Goal: Task Accomplishment & Management: Use online tool/utility

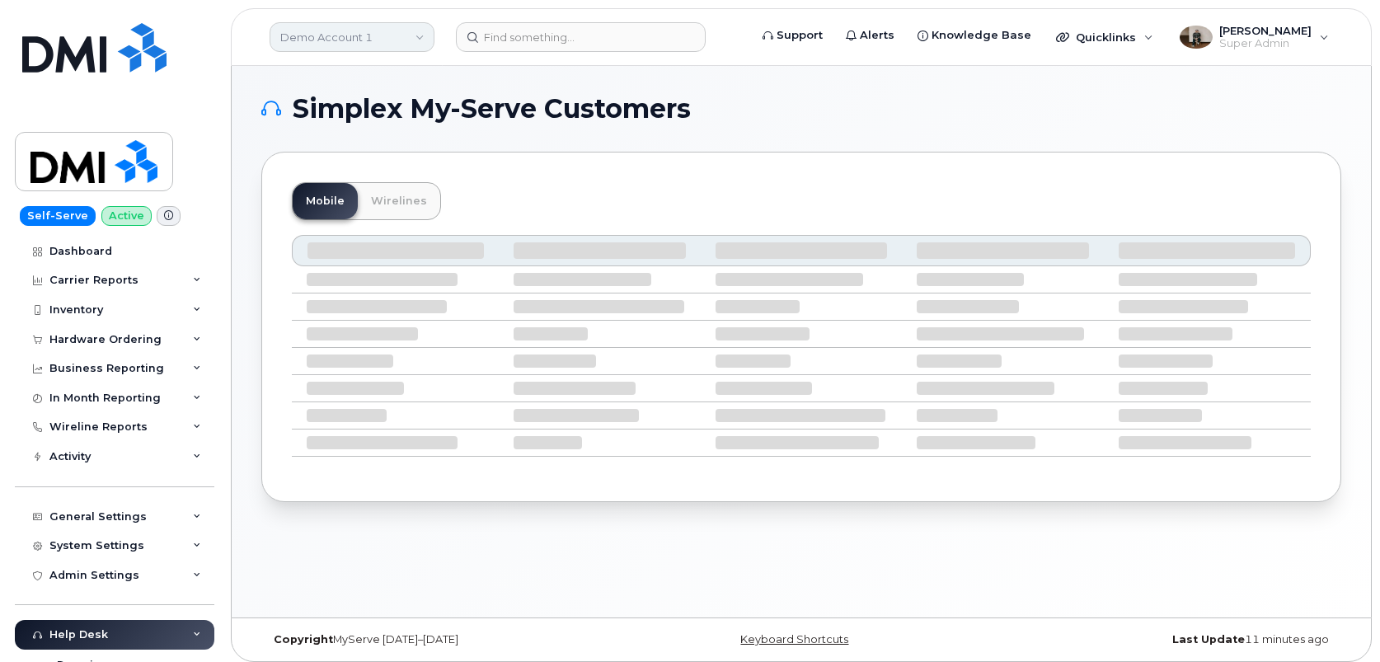
click at [368, 40] on link "Demo Account 1" at bounding box center [352, 37] width 165 height 30
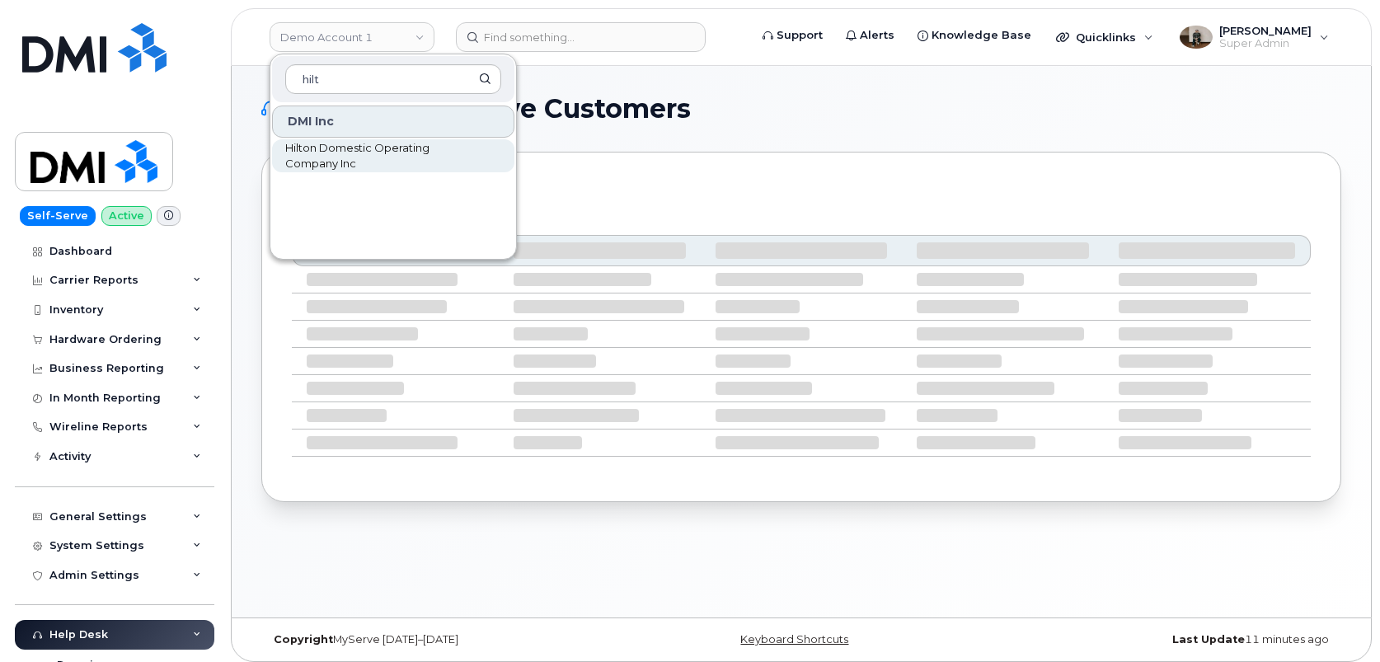
type input "hilt"
click at [409, 153] on span "Hilton Domestic Operating Company Inc" at bounding box center [380, 156] width 190 height 32
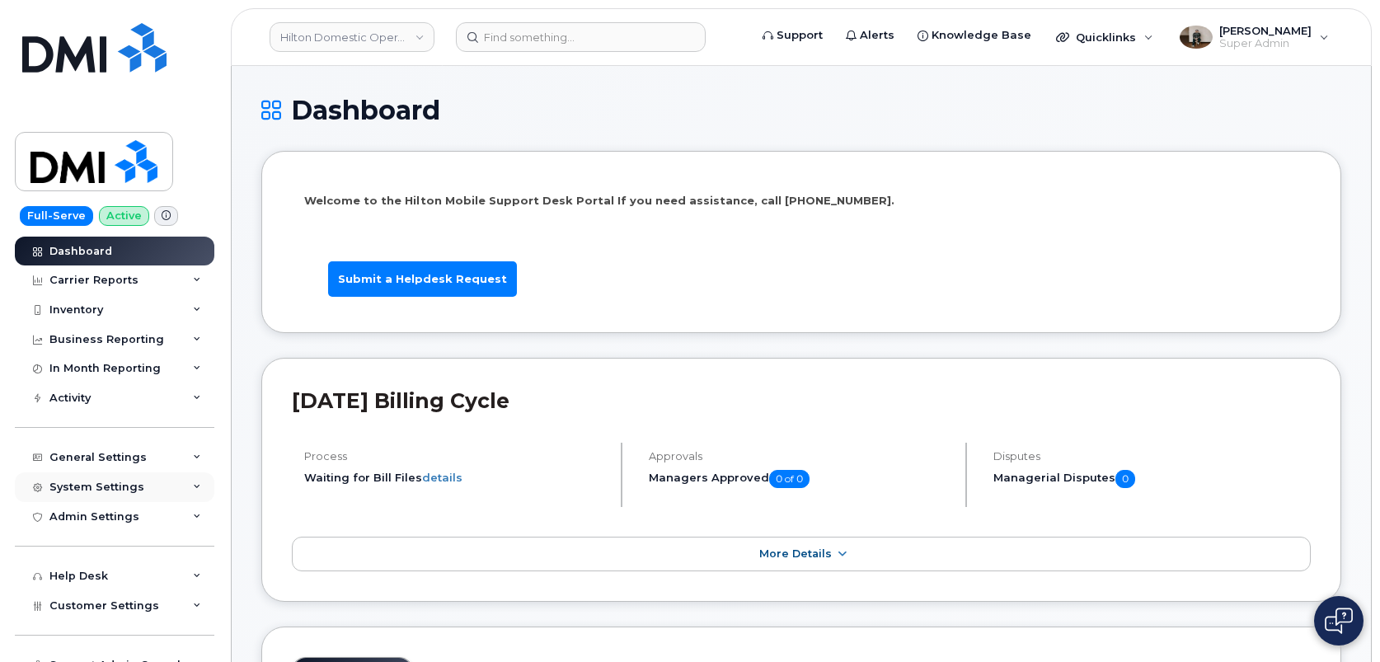
scroll to position [76, 0]
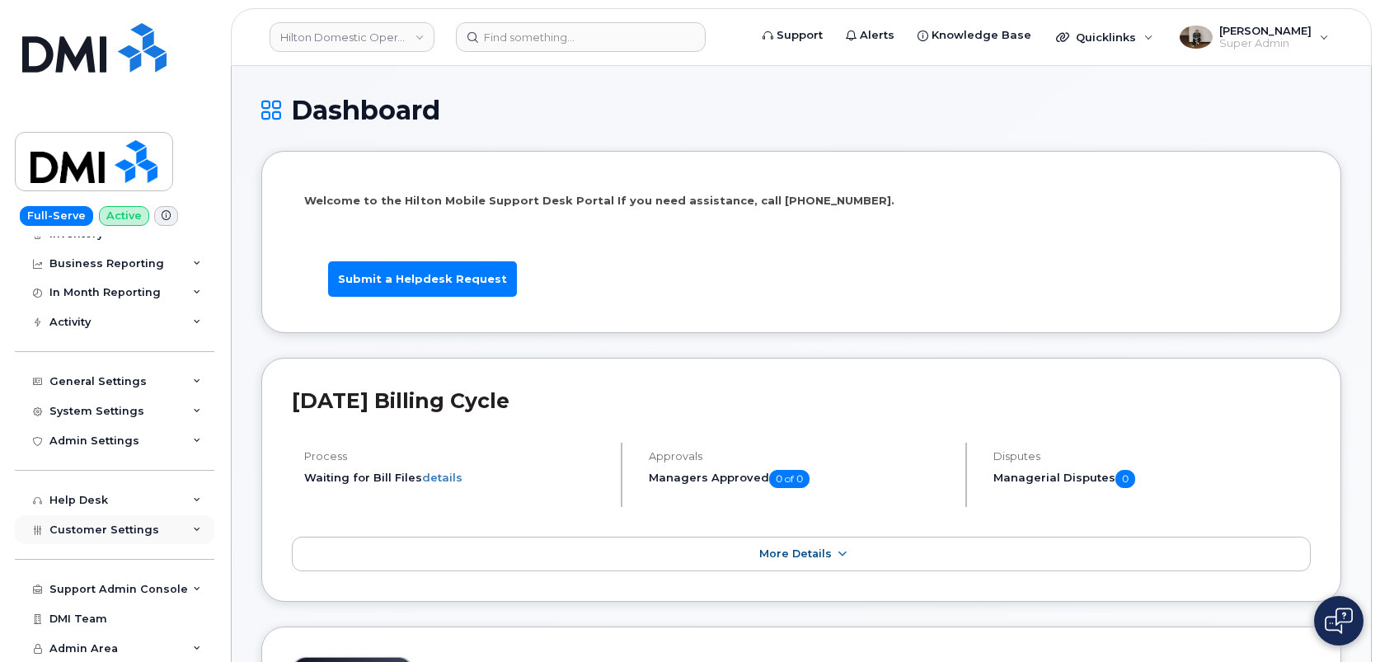
click at [121, 526] on span "Customer Settings" at bounding box center [104, 530] width 110 height 12
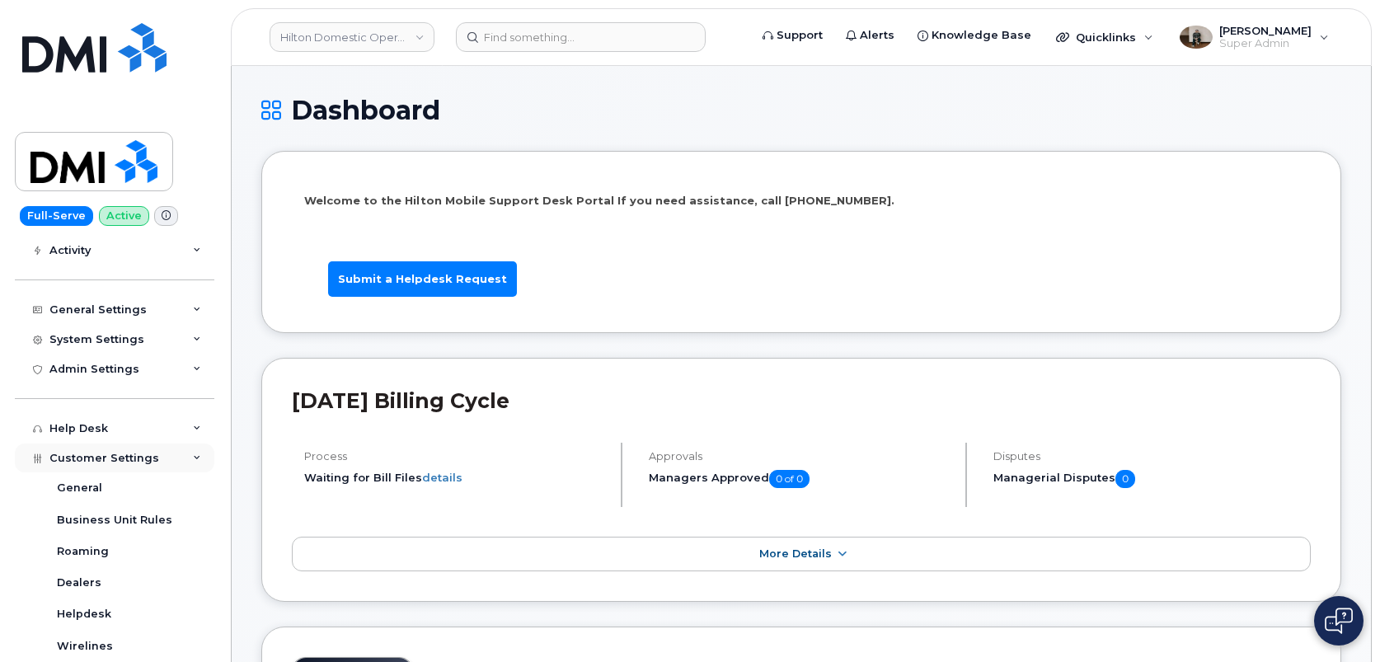
scroll to position [160, 0]
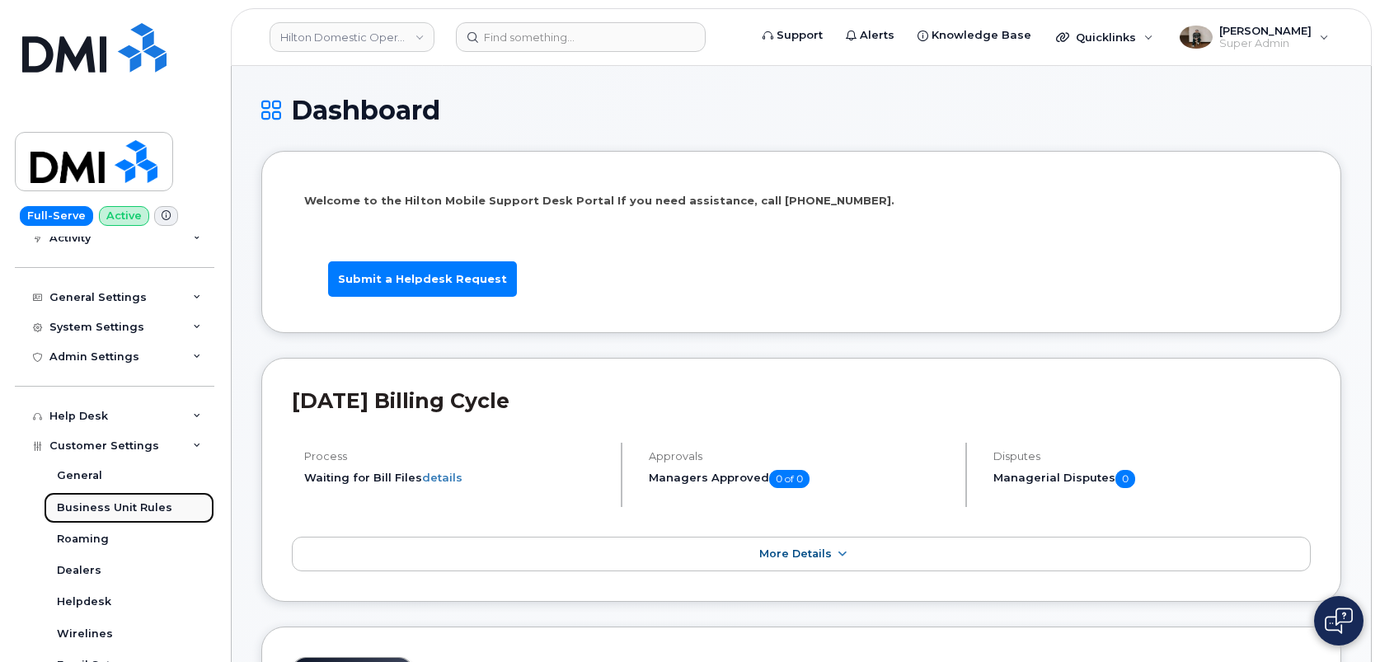
click at [113, 507] on div "Business Unit Rules" at bounding box center [114, 508] width 115 height 15
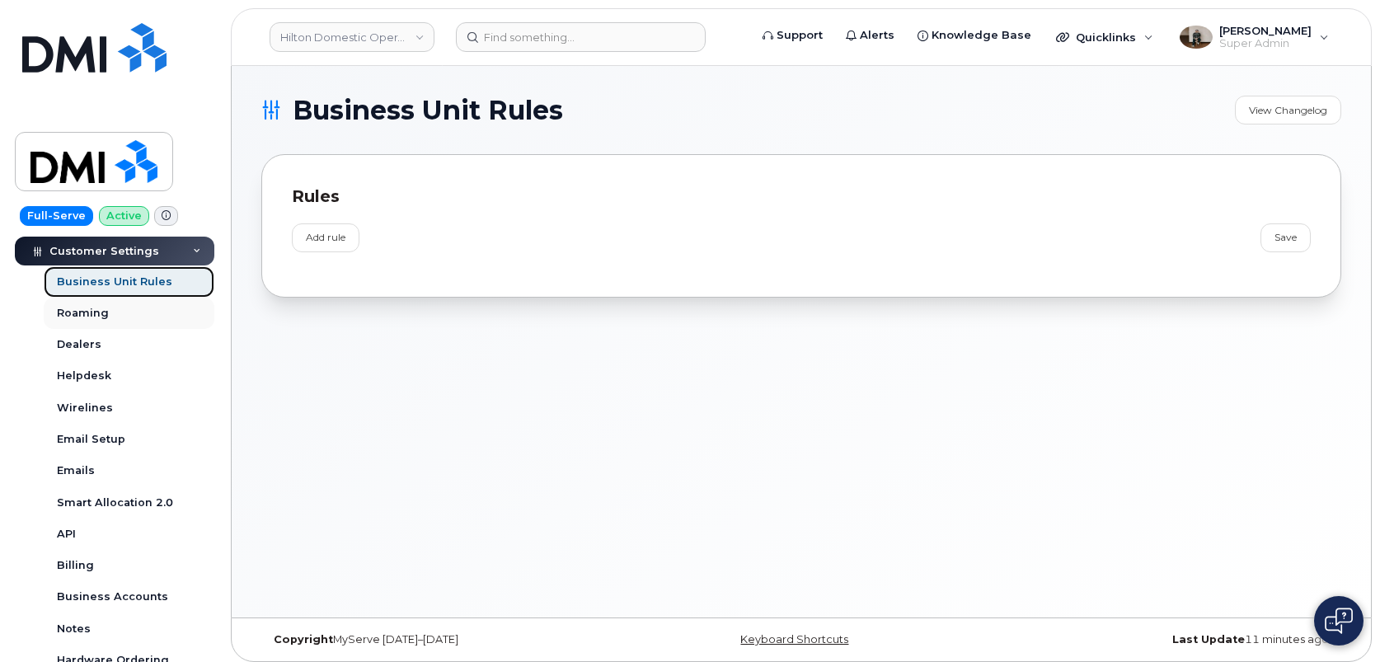
scroll to position [391, 0]
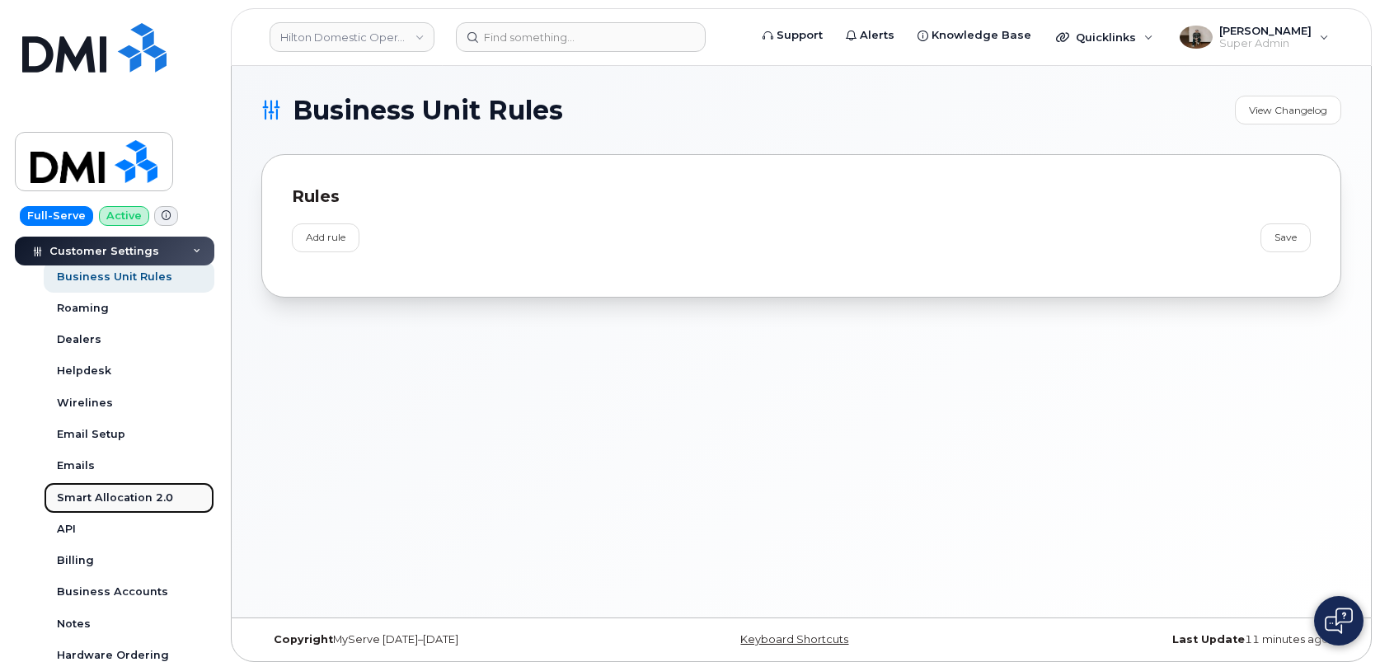
click at [121, 496] on div "Smart Allocation 2.0" at bounding box center [115, 498] width 116 height 15
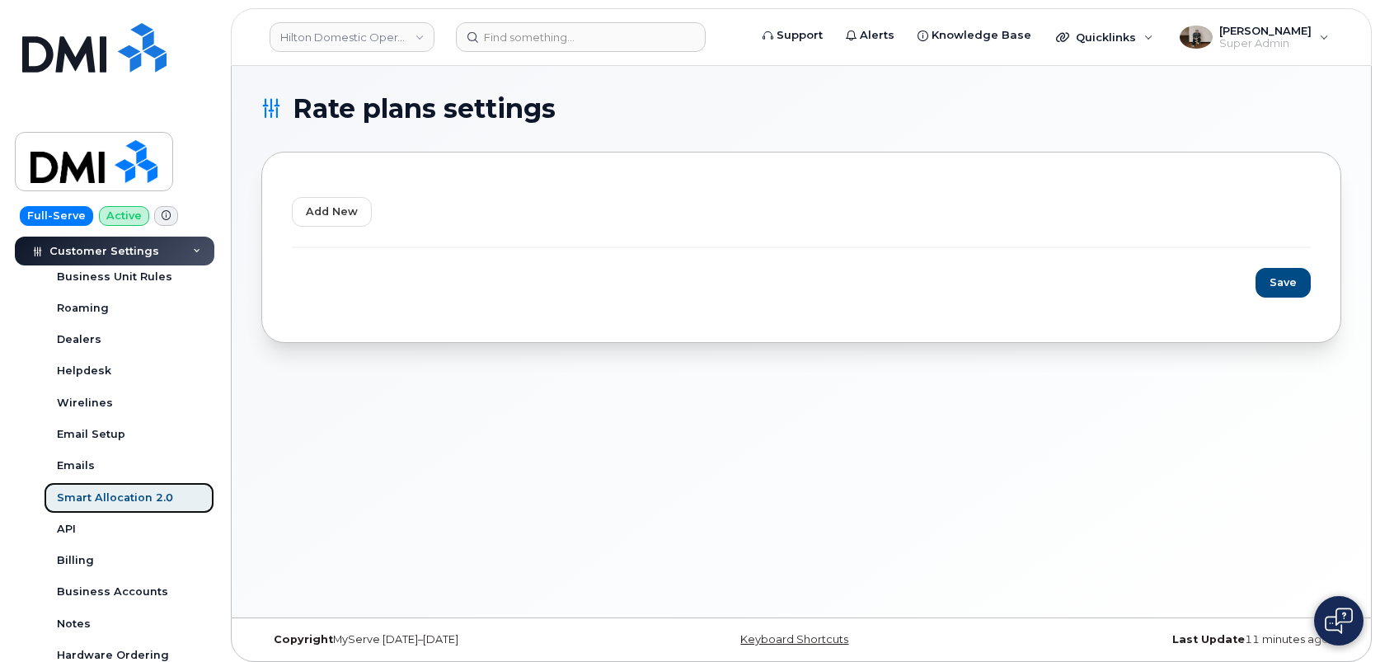
click at [126, 495] on div "Smart Allocation 2.0" at bounding box center [115, 498] width 116 height 15
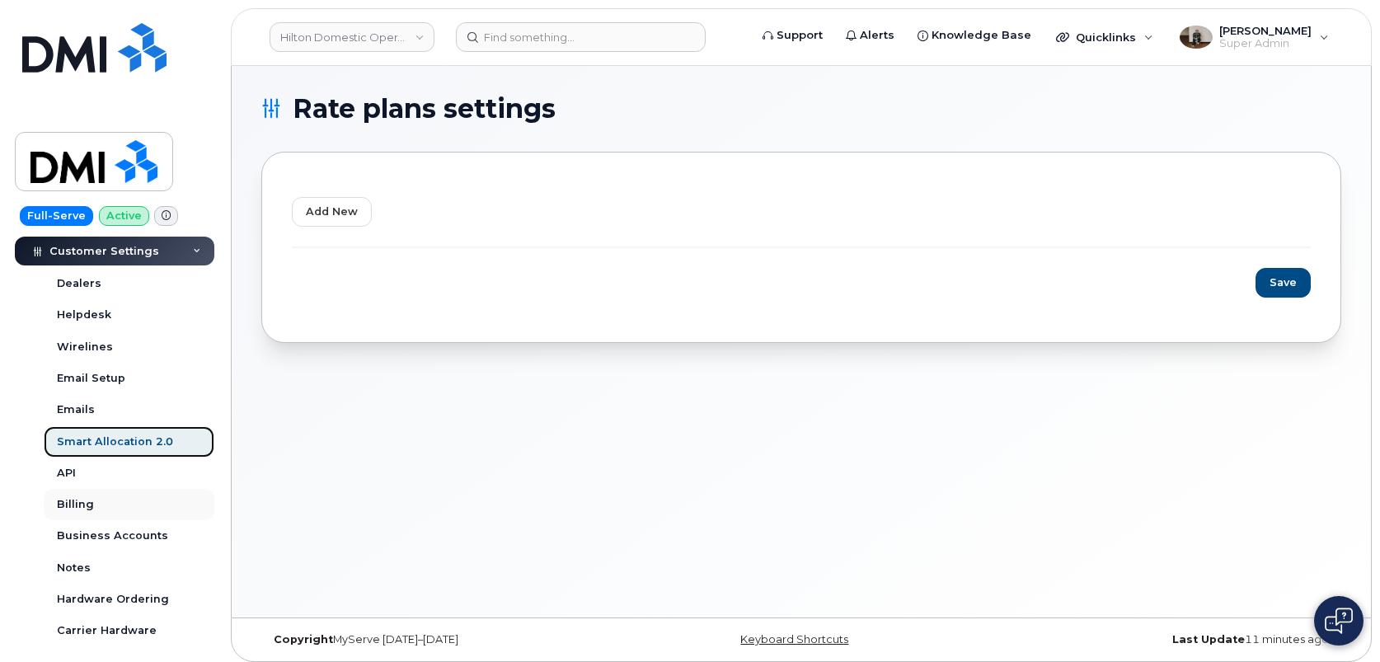
scroll to position [449, 0]
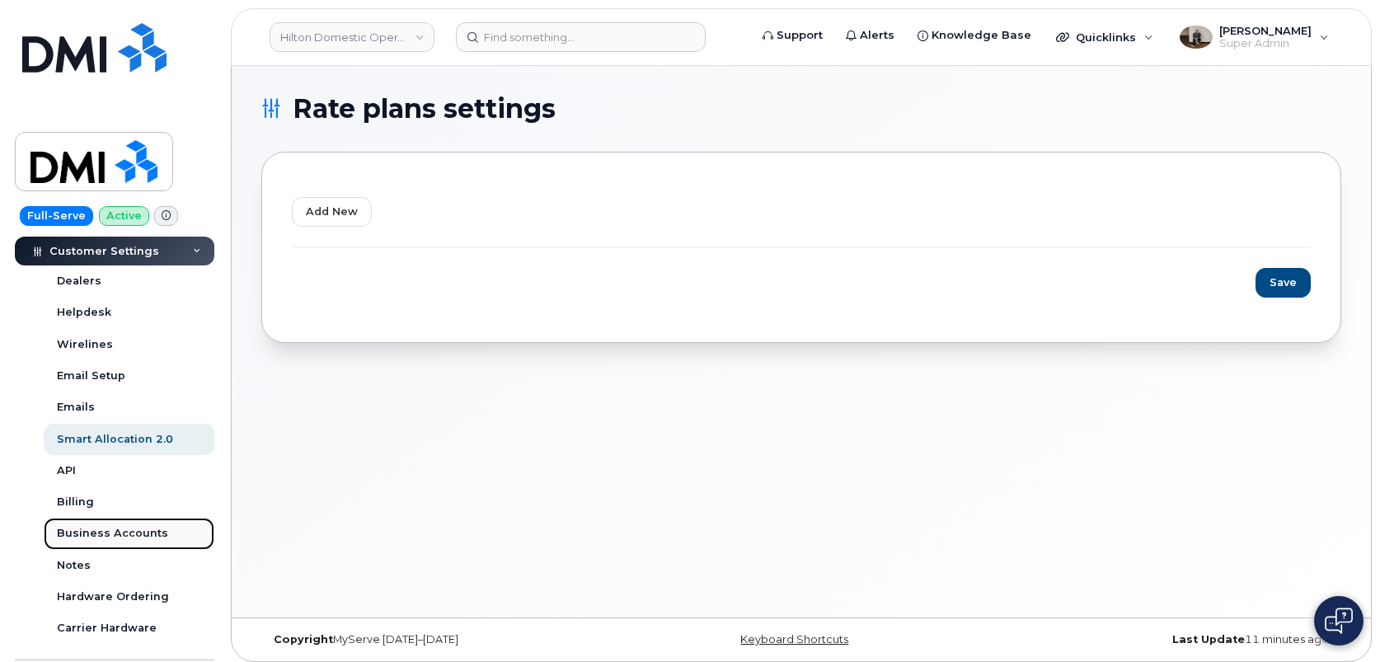
click at [102, 536] on div "Business Accounts" at bounding box center [112, 533] width 111 height 15
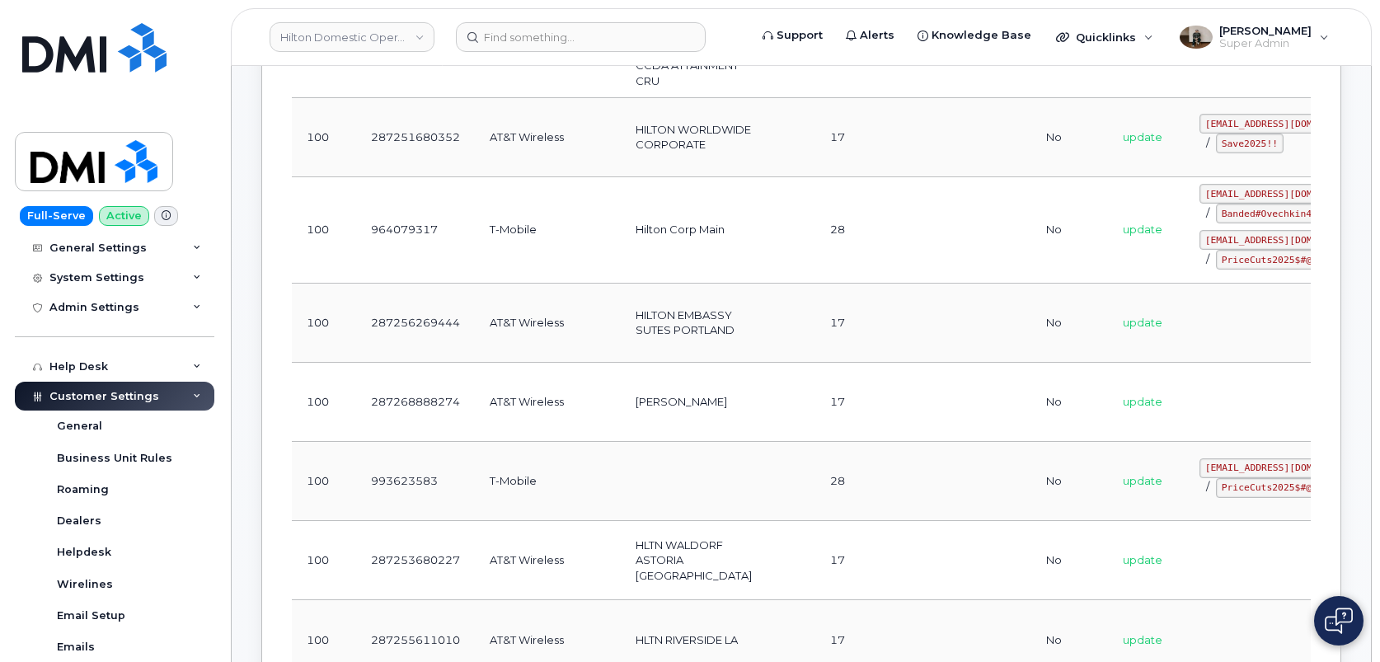
scroll to position [190, 0]
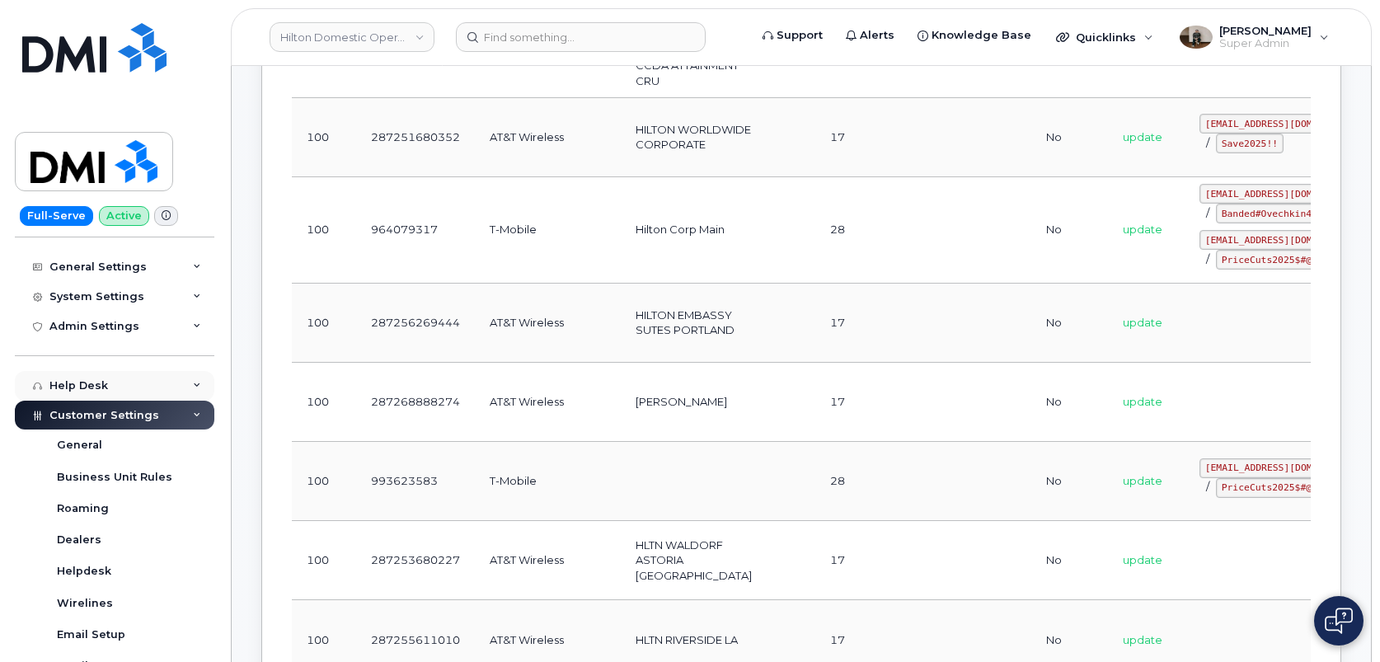
click at [97, 390] on div "Help Desk" at bounding box center [78, 385] width 59 height 13
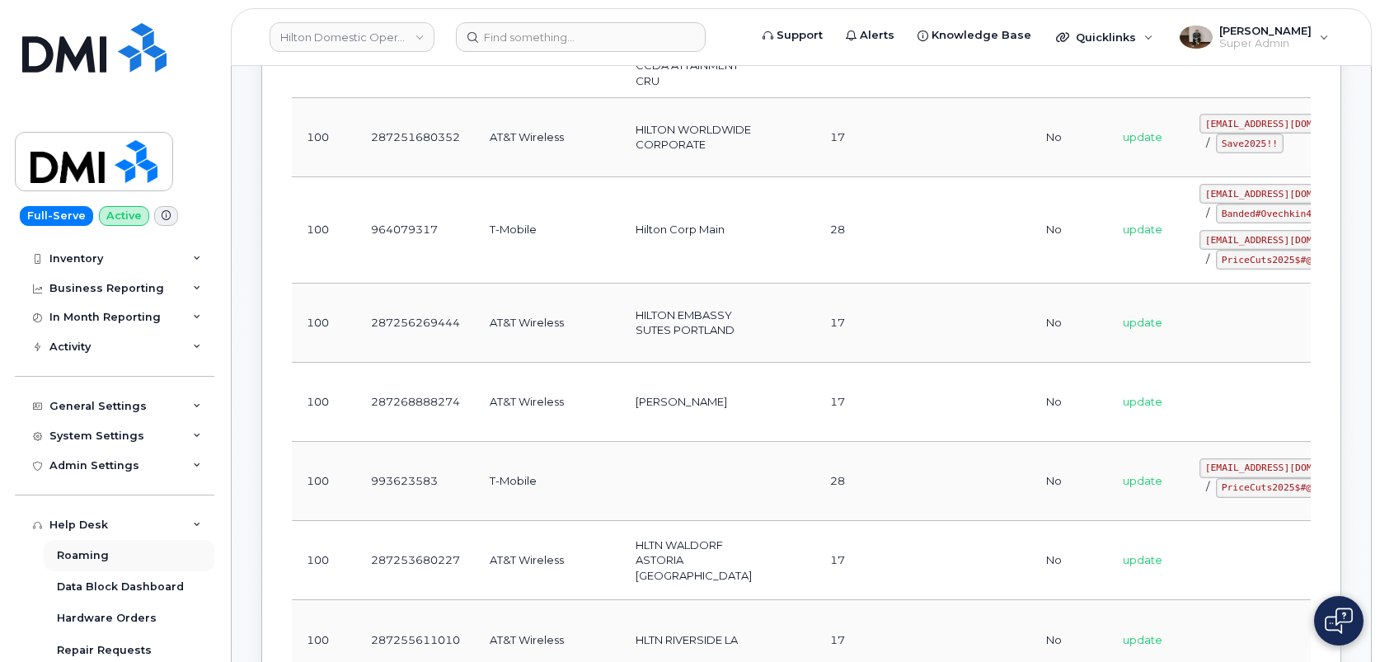
scroll to position [39, 0]
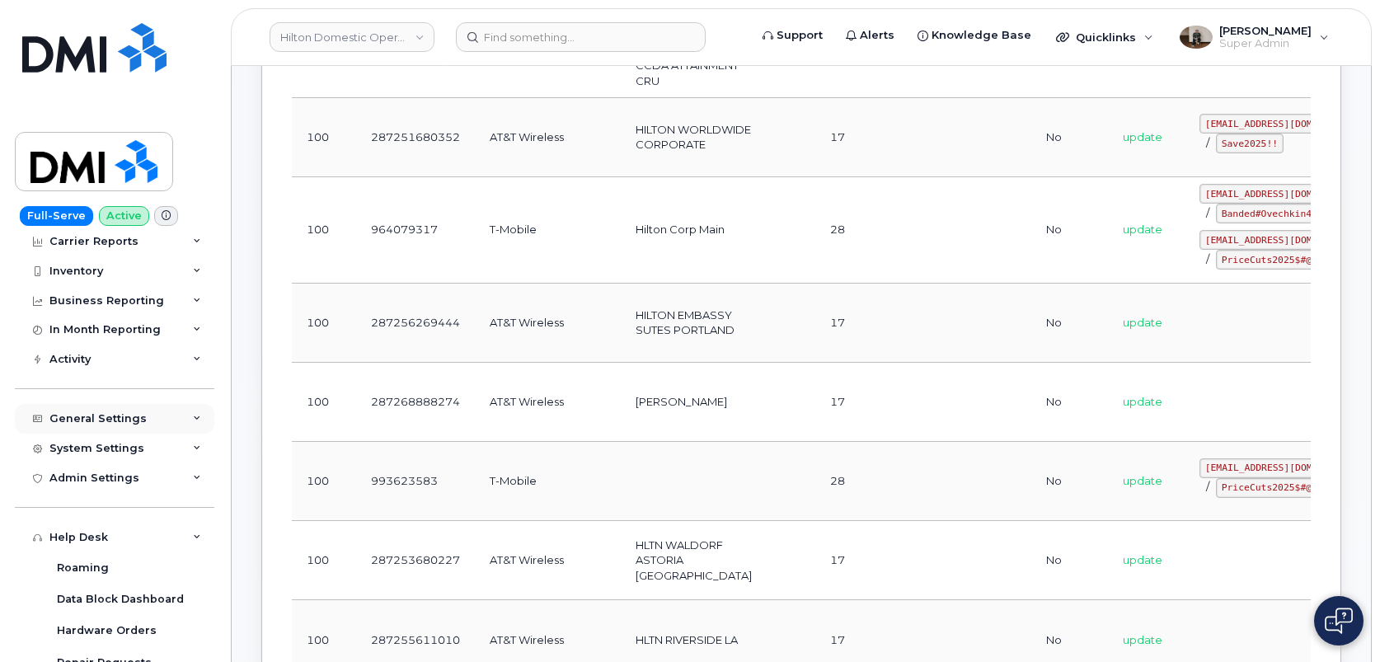
click at [116, 425] on div "General Settings" at bounding box center [115, 419] width 200 height 30
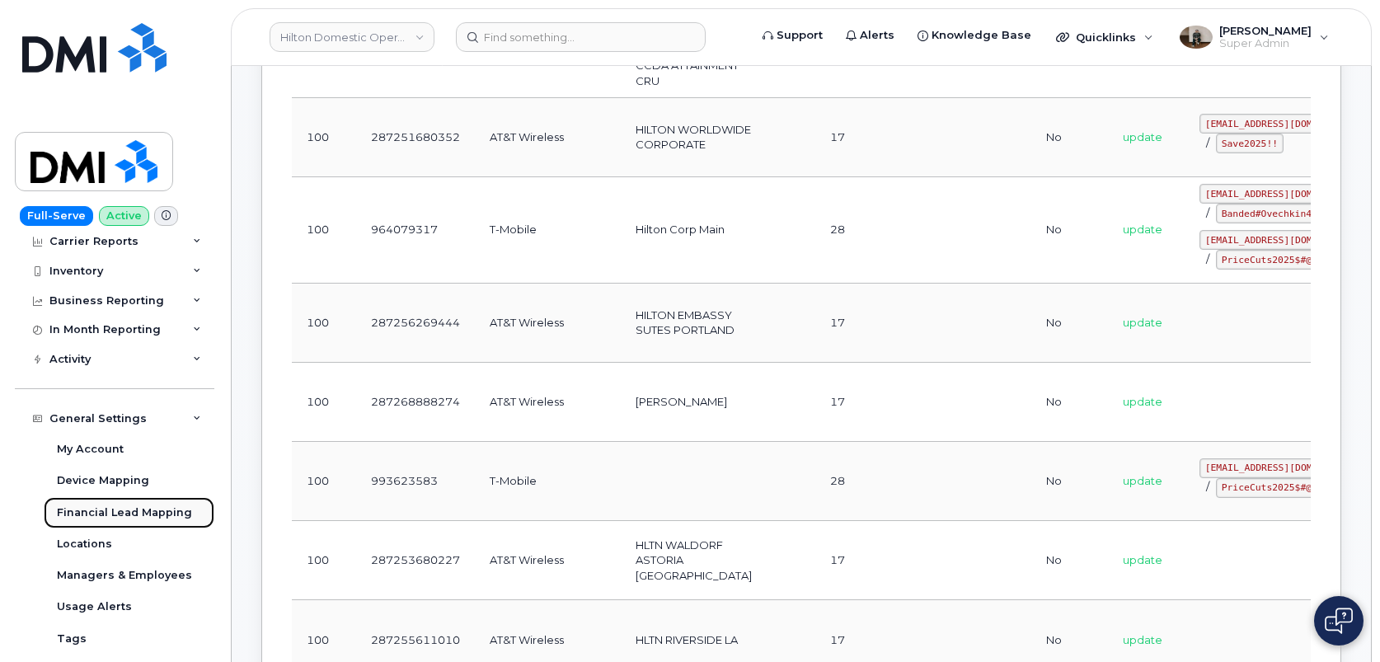
click at [120, 510] on div "Financial Lead Mapping" at bounding box center [124, 512] width 135 height 15
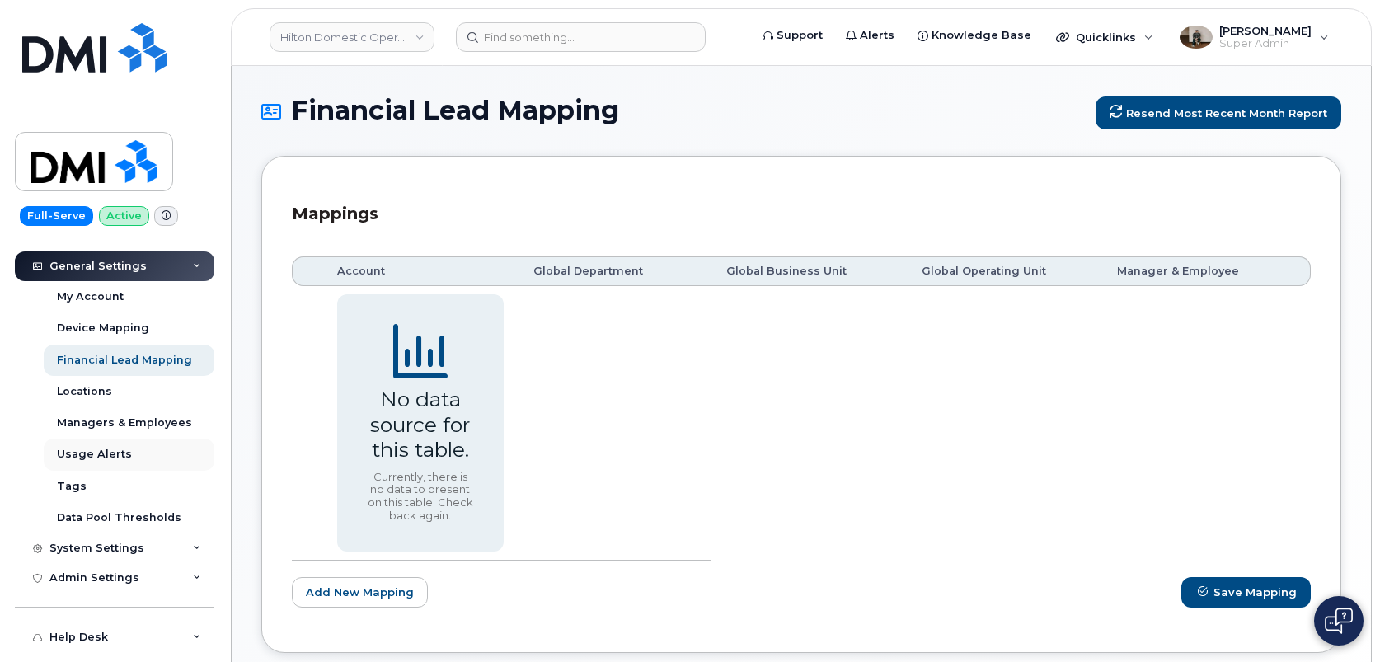
scroll to position [203, 0]
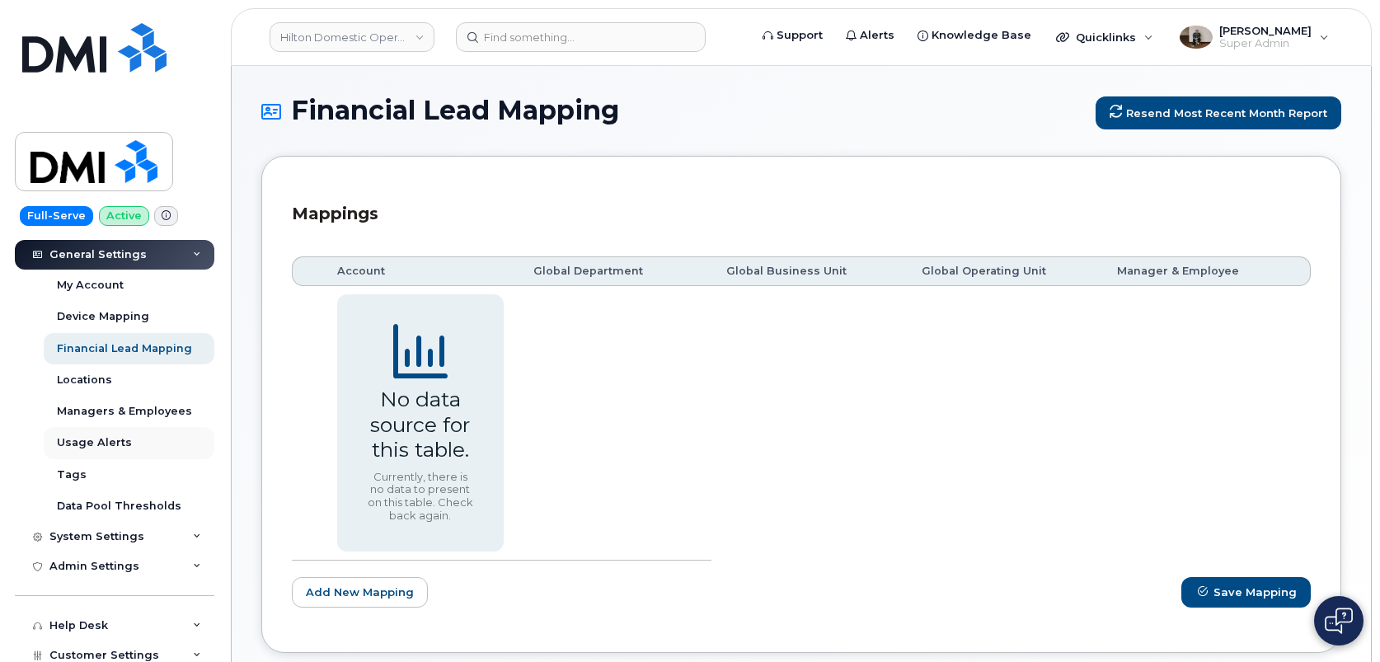
click at [105, 535] on div "System Settings" at bounding box center [96, 536] width 95 height 13
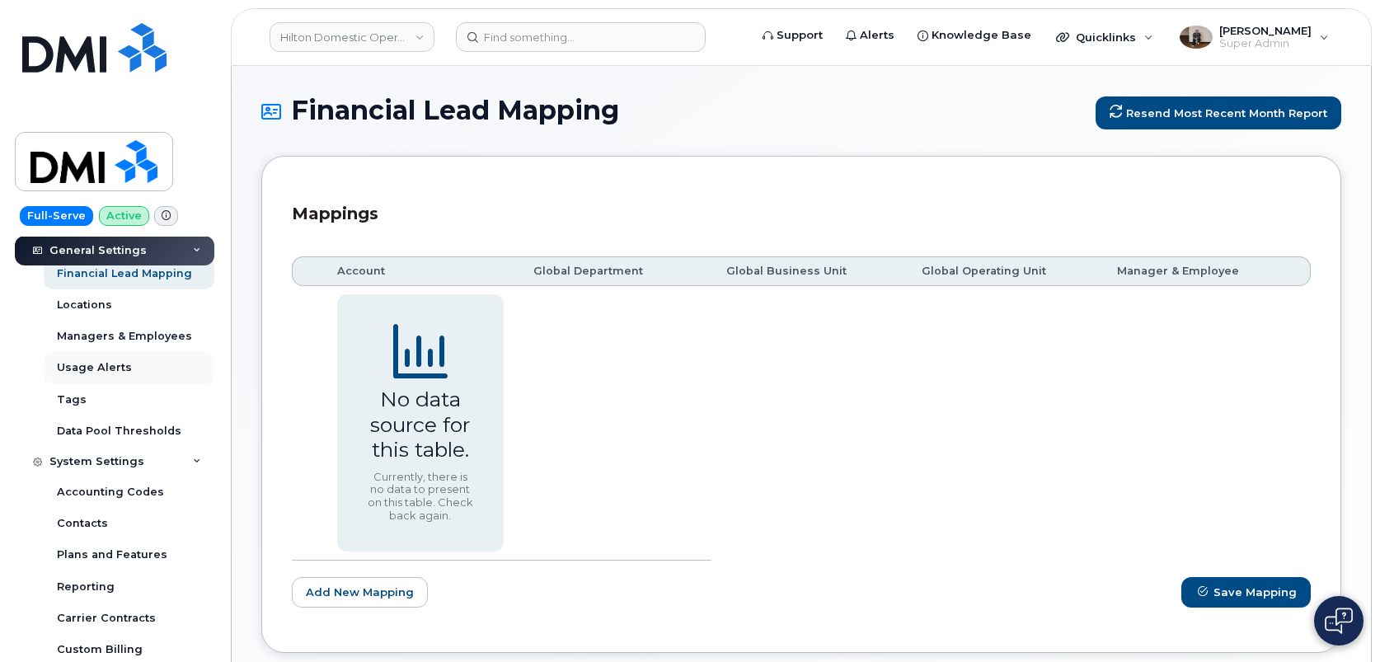
scroll to position [285, 0]
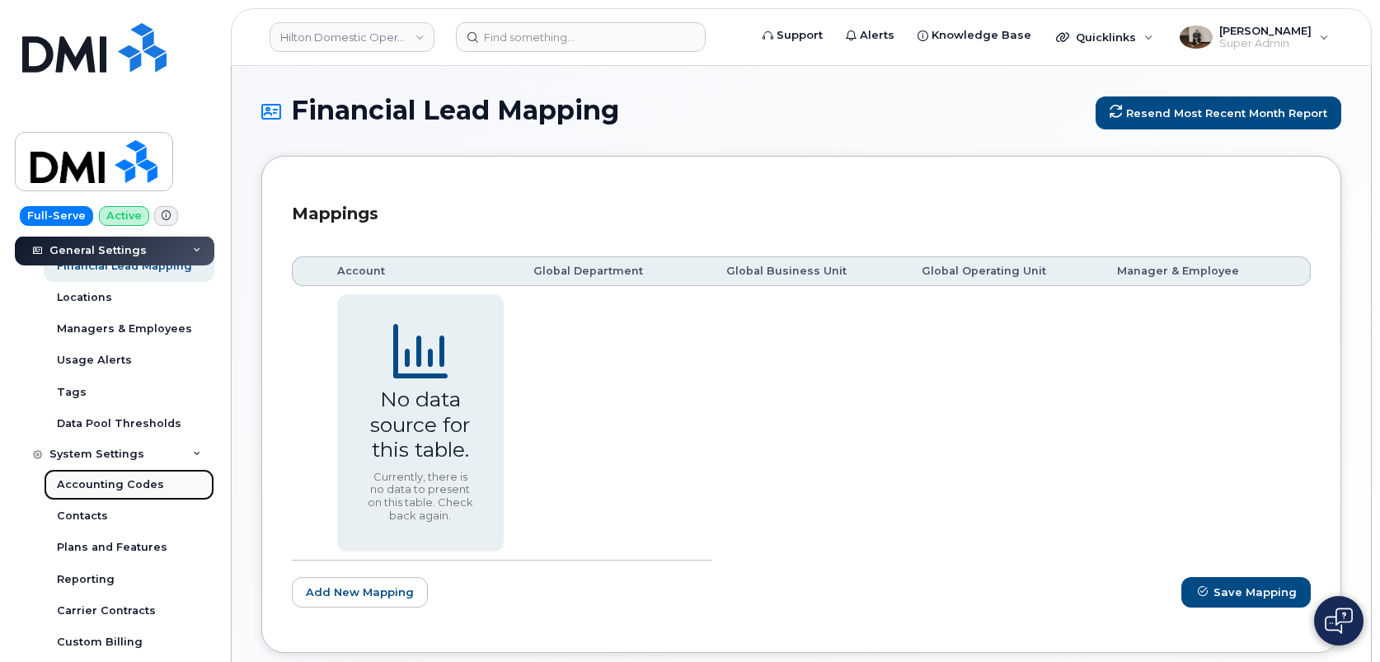
click at [116, 486] on div "Accounting Codes" at bounding box center [110, 484] width 107 height 15
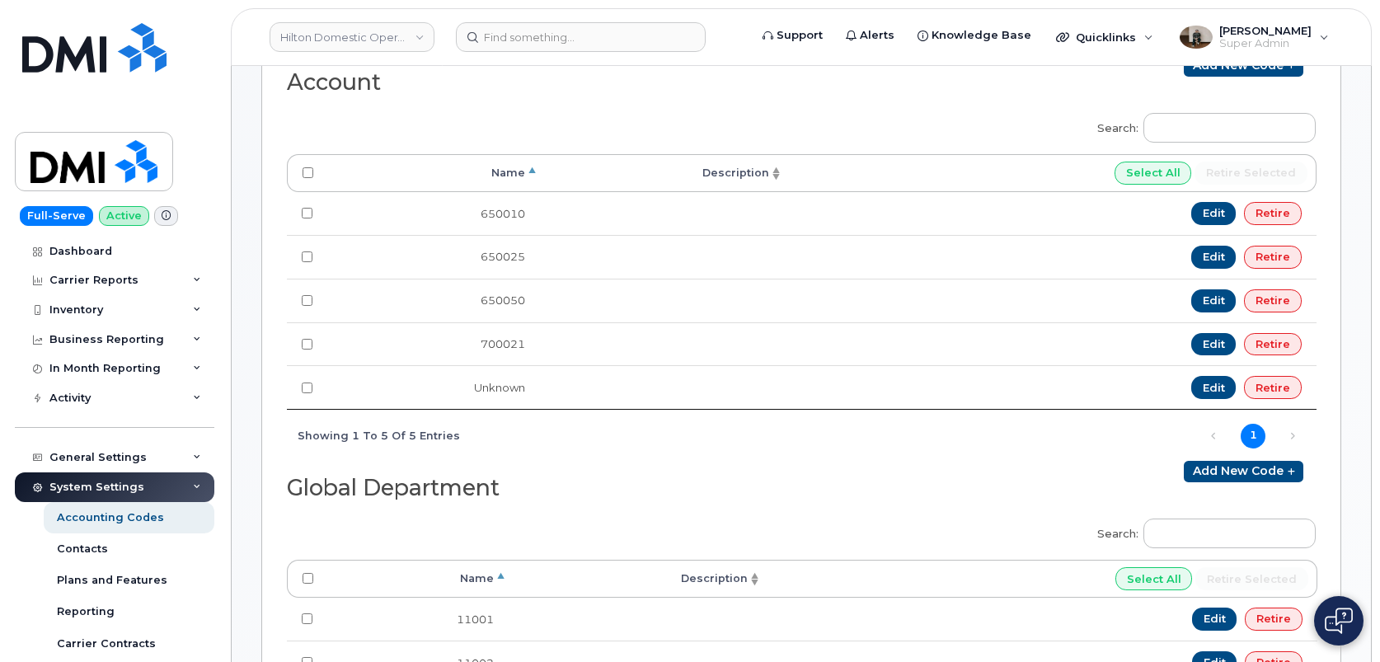
scroll to position [350, 0]
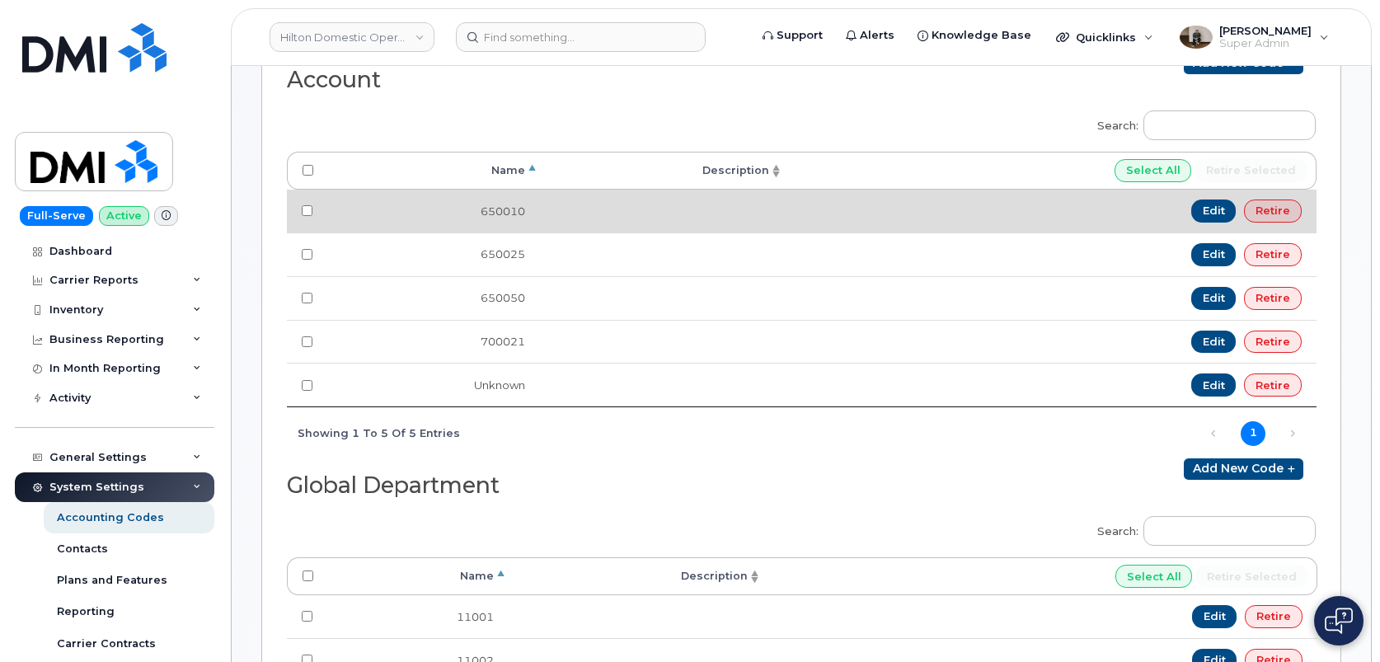
click at [497, 202] on td "650010" at bounding box center [434, 211] width 212 height 43
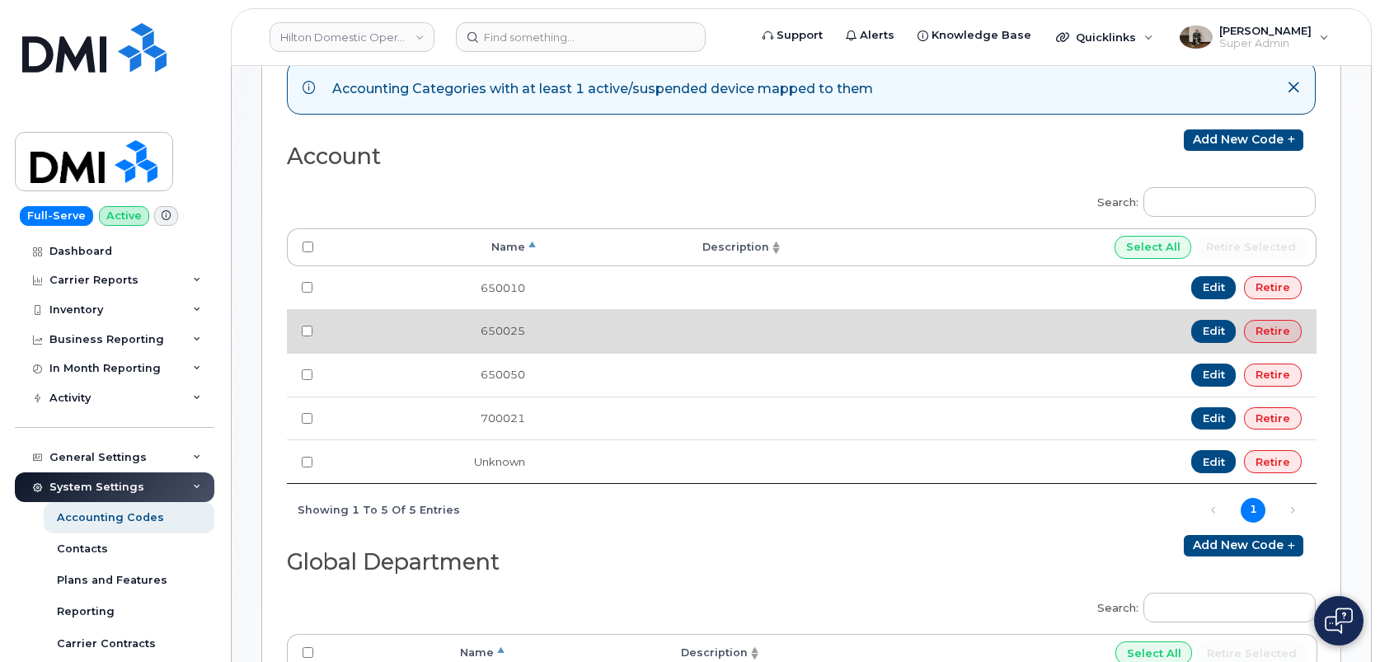
scroll to position [276, 0]
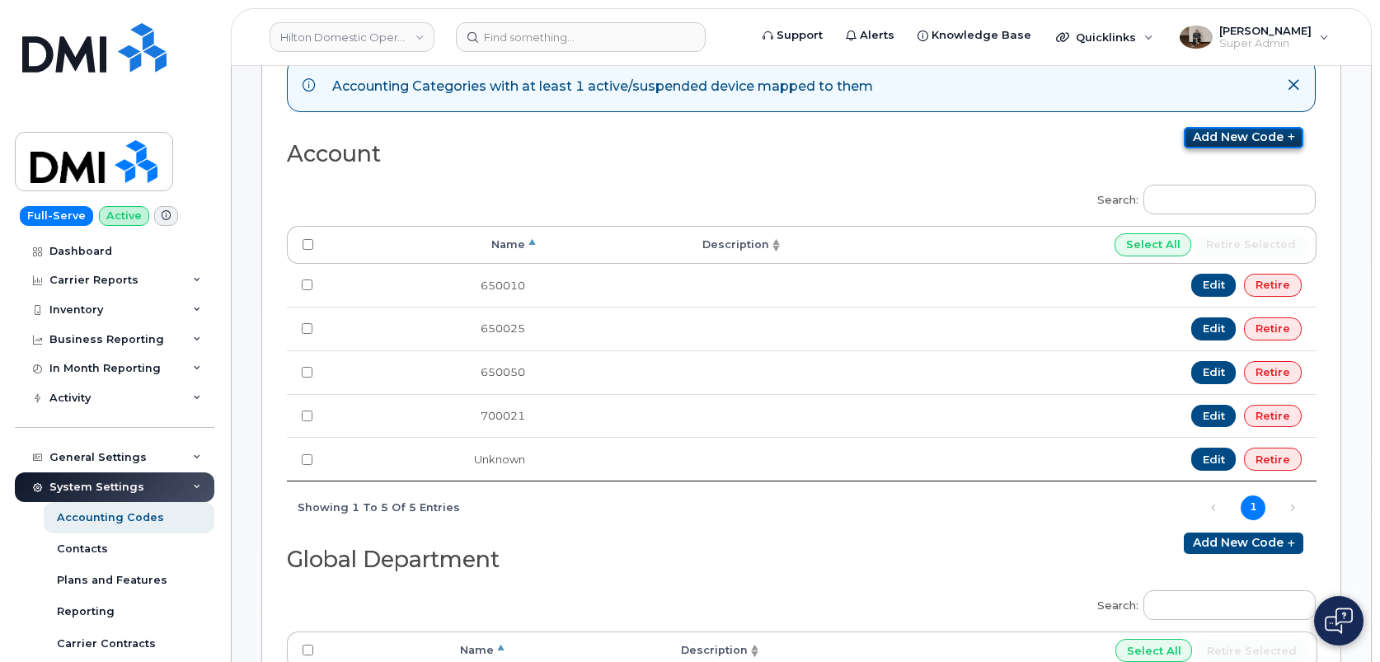
click at [1207, 141] on link "Add new code" at bounding box center [1244, 137] width 120 height 21
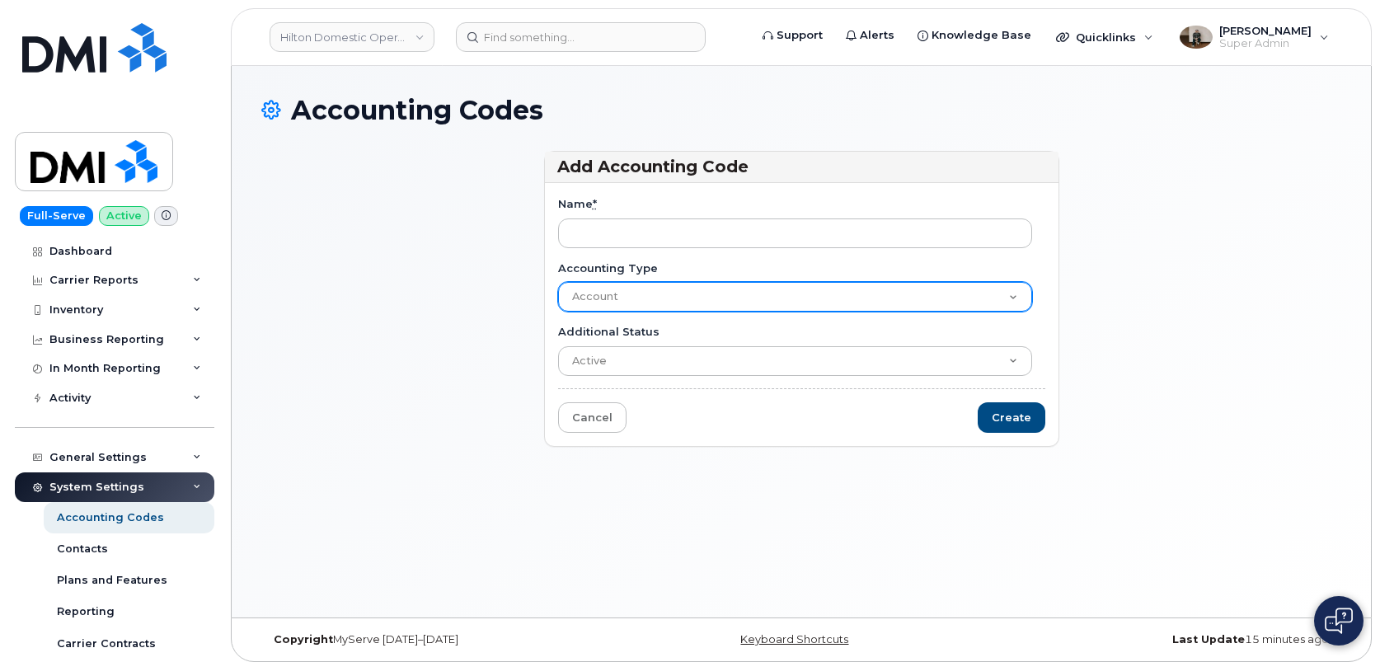
click at [667, 296] on select "Account Global Department Global Business Unit Global Operating Unit" at bounding box center [795, 297] width 474 height 30
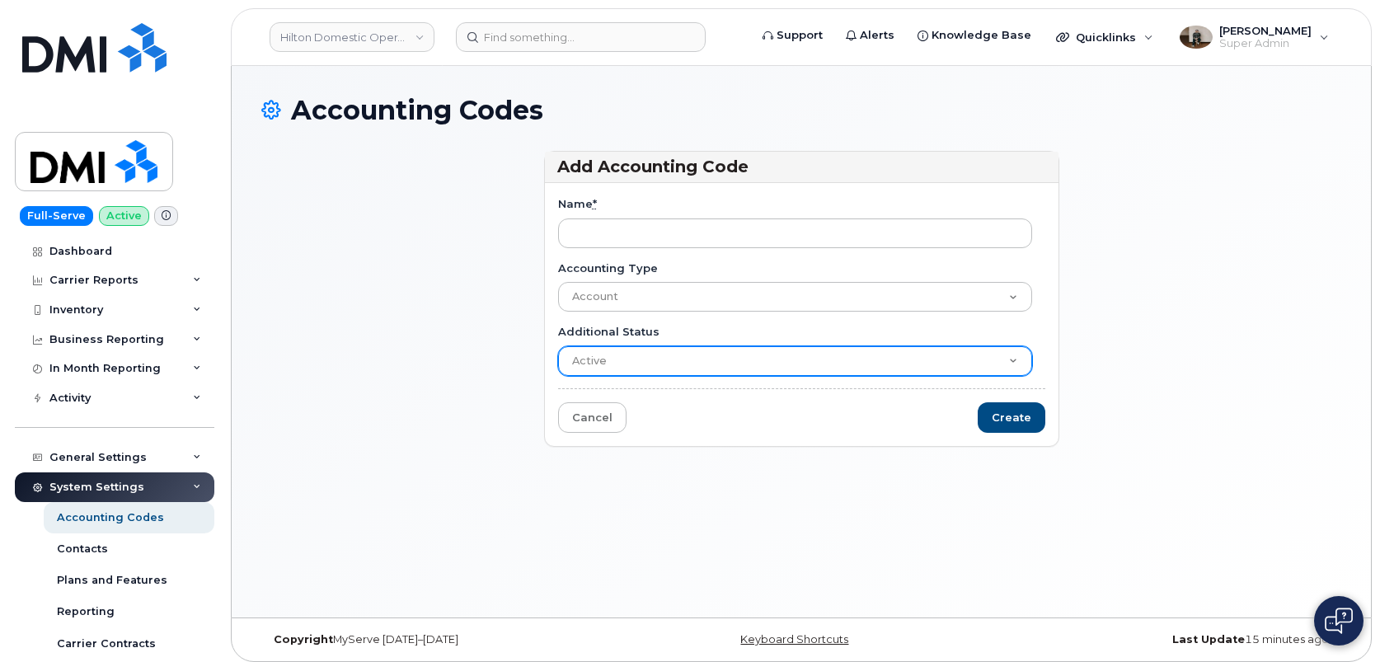
click at [597, 355] on select "Active Suspended Cancelled Closed" at bounding box center [795, 361] width 474 height 30
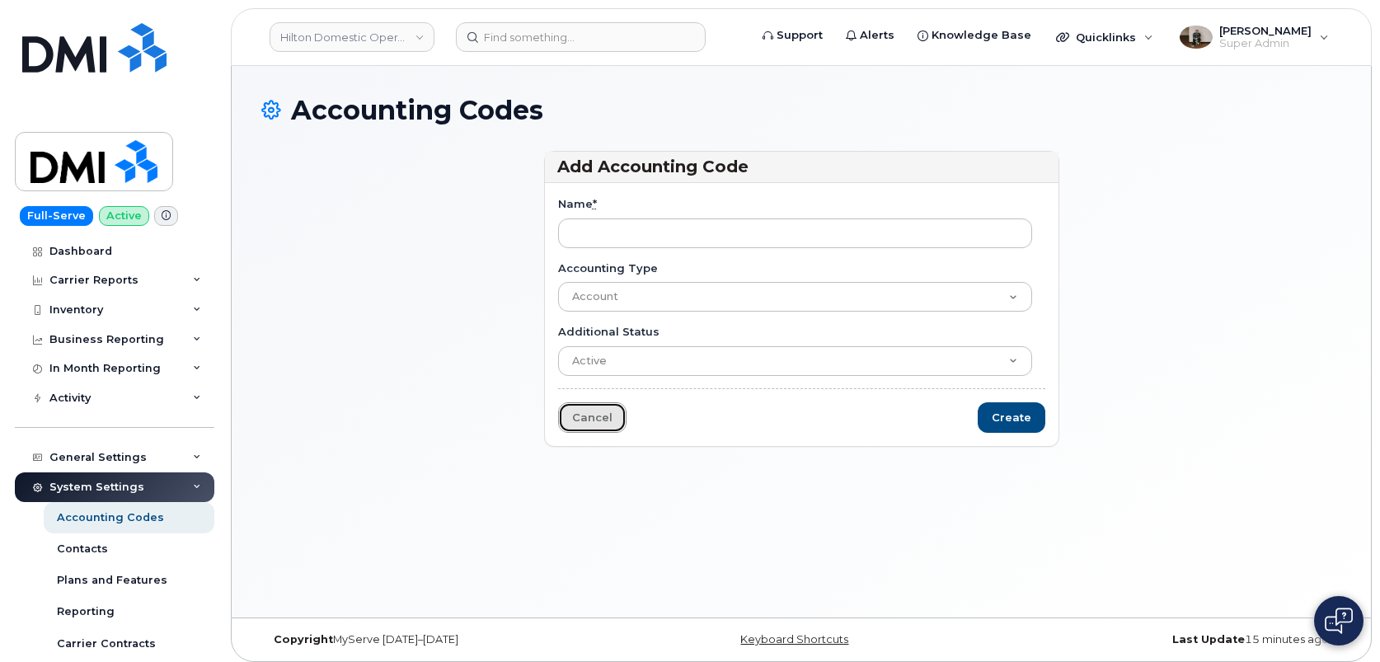
click at [583, 426] on link "Cancel" at bounding box center [592, 417] width 68 height 31
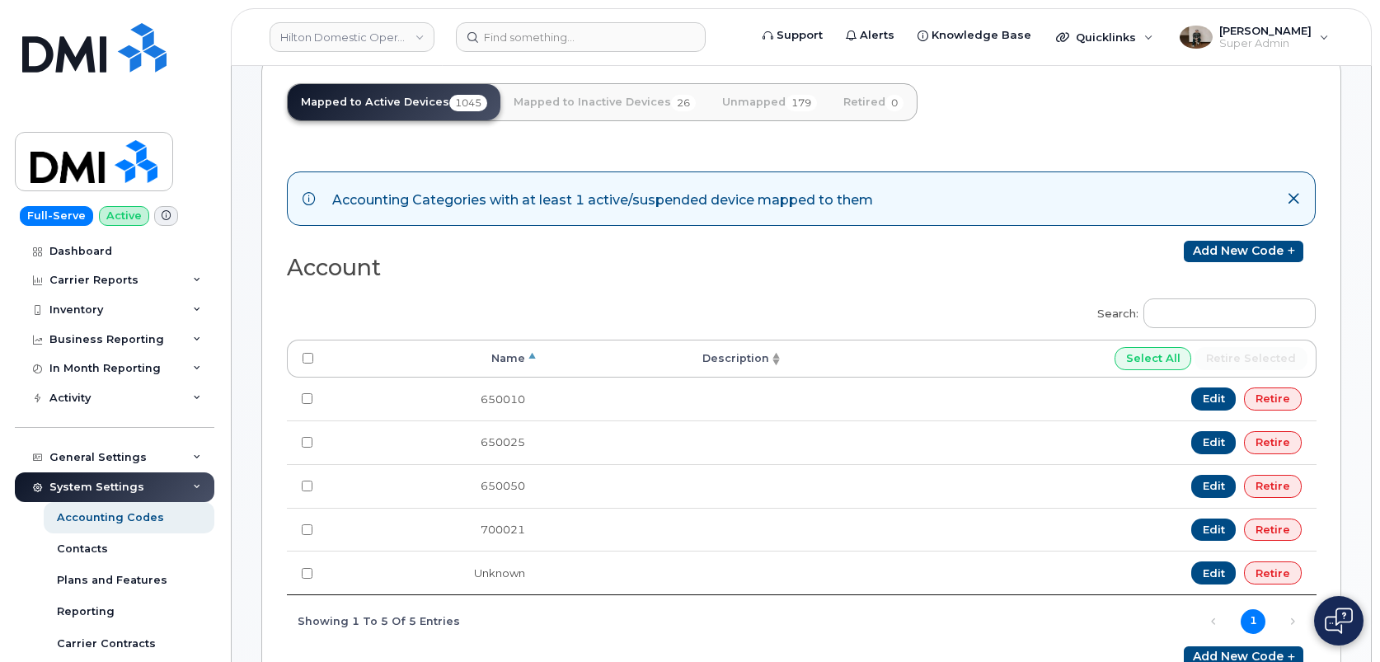
scroll to position [179, 0]
